Goal: Navigation & Orientation: Find specific page/section

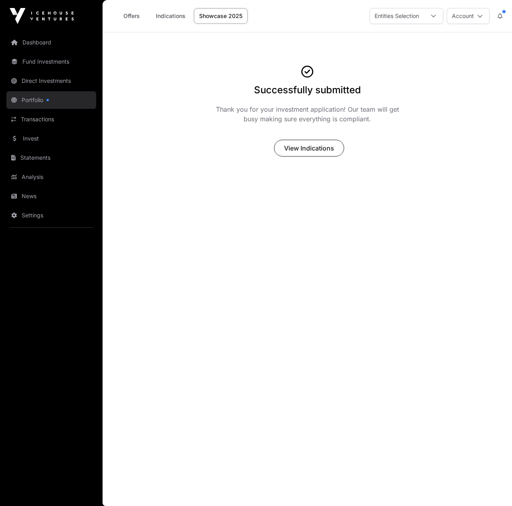
click at [33, 101] on link "Portfolio" at bounding box center [51, 100] width 90 height 18
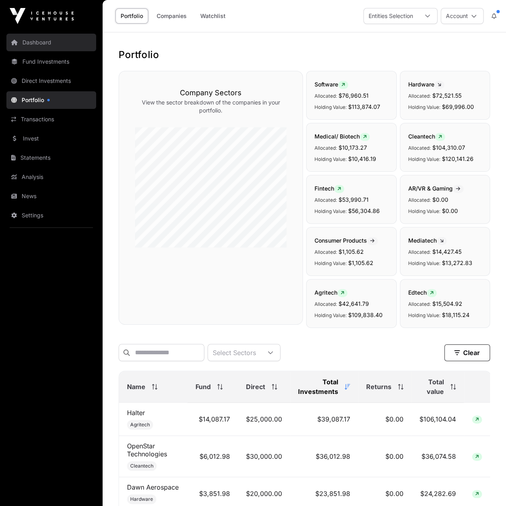
click at [29, 36] on link "Dashboard" at bounding box center [51, 43] width 90 height 18
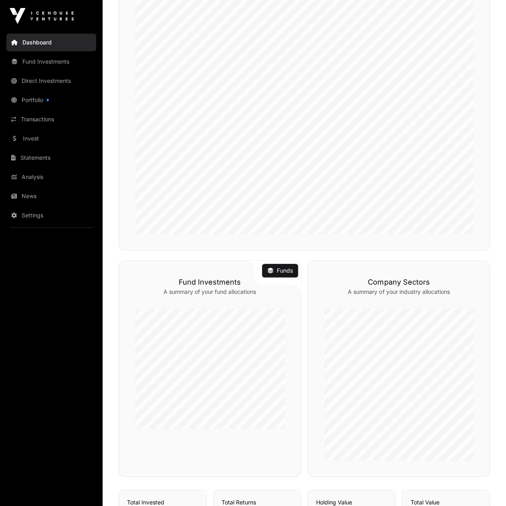
scroll to position [185, 0]
